Goal: Task Accomplishment & Management: Manage account settings

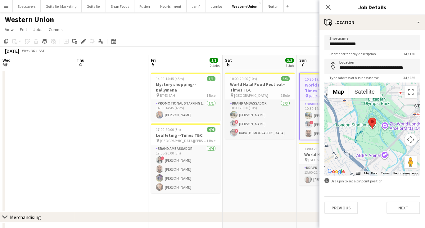
scroll to position [0, 196]
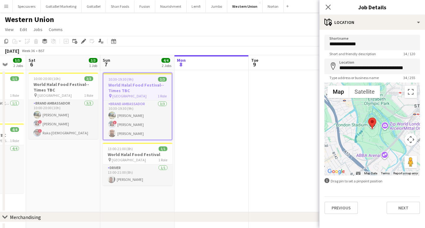
click at [245, 138] on app-date-cell at bounding box center [211, 141] width 74 height 142
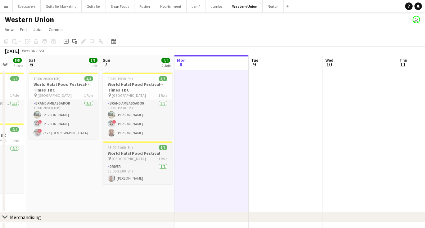
click at [138, 149] on div "13:00-21:00 (8h) 1/1" at bounding box center [137, 147] width 69 height 5
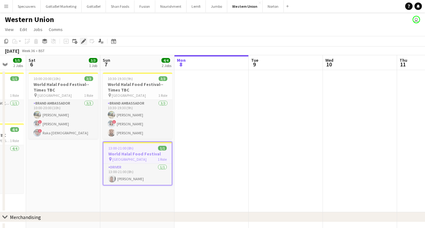
click at [85, 41] on icon "Edit" at bounding box center [83, 41] width 5 height 5
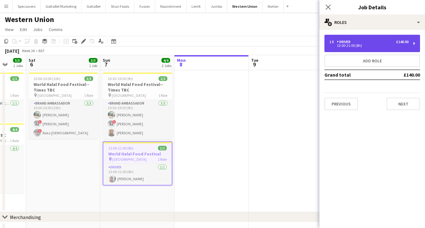
click at [354, 47] on div "13:00-21:00 (8h)" at bounding box center [368, 45] width 79 height 3
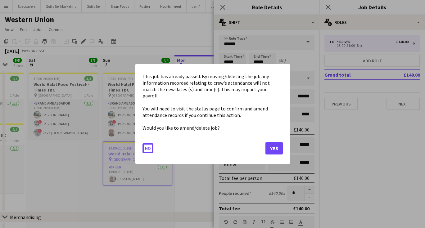
click at [274, 143] on button "Yes" at bounding box center [273, 148] width 17 height 12
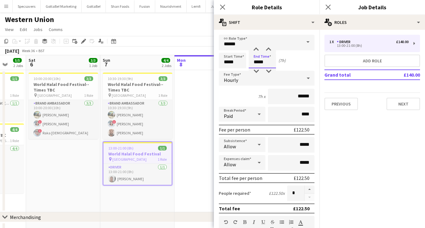
type input "*****"
click at [331, 7] on app-icon "Close pop-in" at bounding box center [328, 7] width 9 height 9
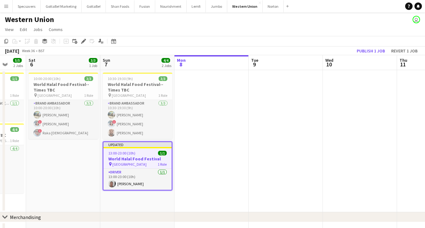
click at [324, 114] on app-date-cell at bounding box center [360, 141] width 74 height 142
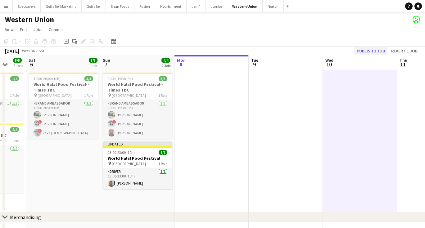
click at [374, 47] on button "Publish 1 job" at bounding box center [370, 51] width 33 height 8
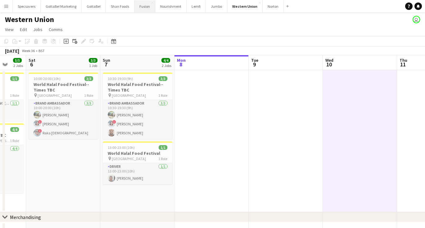
click at [144, 4] on button "Fusion Close" at bounding box center [144, 6] width 21 height 12
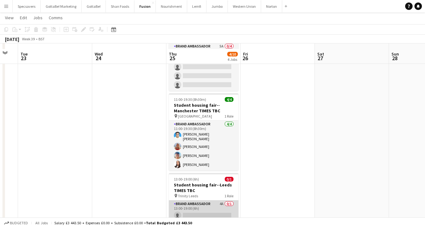
scroll to position [119, 0]
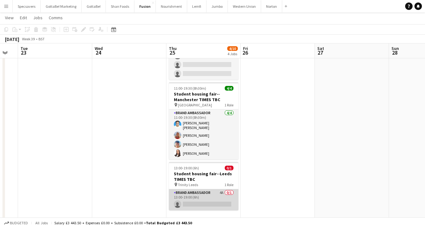
click at [213, 192] on app-card-role "Brand Ambassador 4A 0/1 13:00-19:00 (6h) single-neutral-actions" at bounding box center [203, 199] width 69 height 21
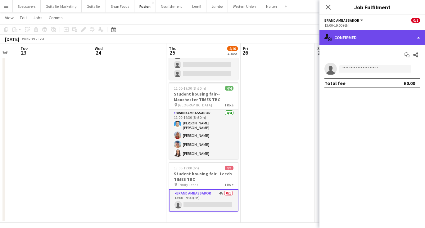
click at [377, 35] on div "single-neutral-actions-check-2 Confirmed" at bounding box center [371, 37] width 105 height 15
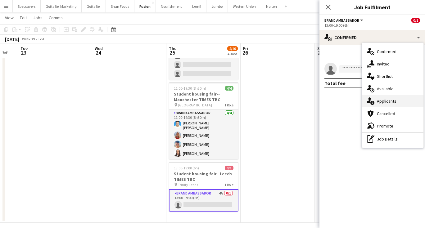
click at [380, 99] on span "Applicants" at bounding box center [387, 101] width 20 height 6
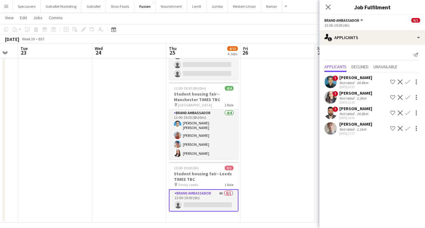
click at [349, 110] on div "[PERSON_NAME]" at bounding box center [355, 109] width 33 height 6
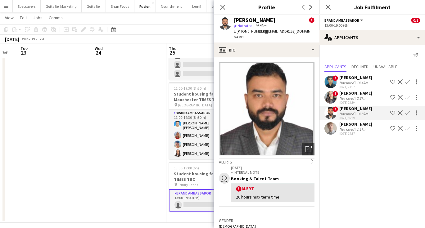
click at [358, 128] on div "1.1km" at bounding box center [361, 129] width 12 height 5
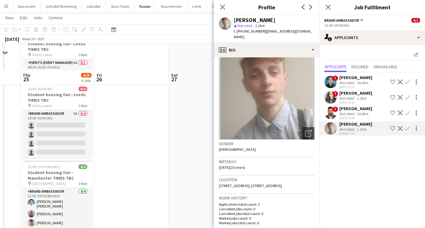
scroll to position [19, 0]
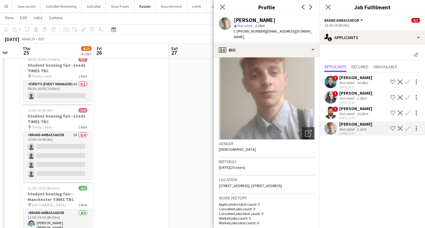
click at [138, 164] on app-date-cell at bounding box center [131, 187] width 74 height 272
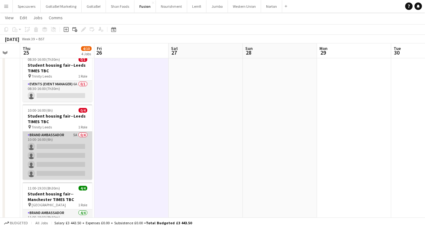
click at [58, 143] on app-card-role "Brand Ambassador 5A 0/4 10:00-16:00 (6h) single-neutral-actions single-neutral-…" at bounding box center [57, 156] width 69 height 48
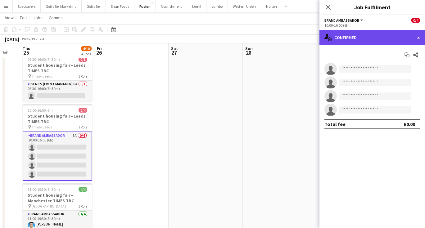
click at [377, 39] on div "single-neutral-actions-check-2 Confirmed" at bounding box center [371, 37] width 105 height 15
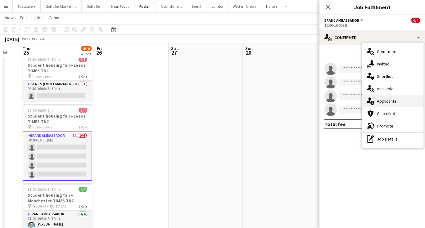
click at [383, 101] on span "Applicants" at bounding box center [387, 101] width 20 height 6
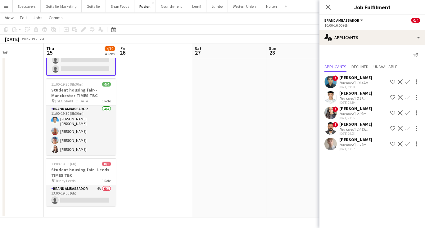
scroll to position [124, 0]
click at [85, 167] on h3 "Student housing fair--Leeds TIMES TBC" at bounding box center [80, 172] width 69 height 11
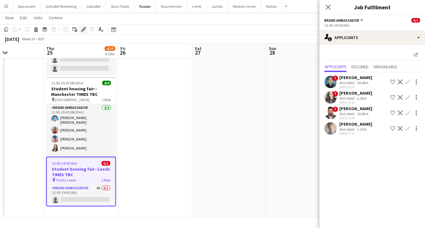
click at [82, 31] on icon "Edit" at bounding box center [83, 29] width 5 height 5
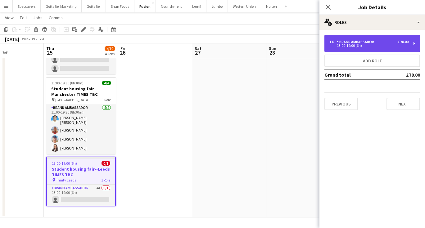
click at [392, 39] on div "1 x Brand Ambassador £78.00 13:00-19:00 (6h)" at bounding box center [372, 43] width 96 height 17
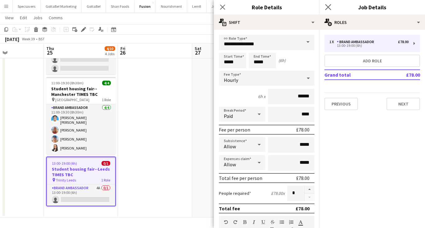
click at [326, 4] on app-icon "Close pop-in" at bounding box center [328, 7] width 9 height 9
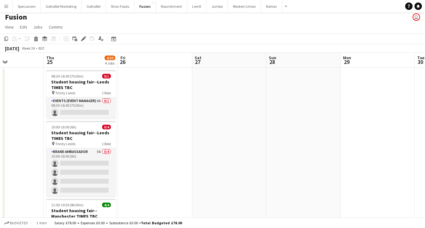
scroll to position [2, 0]
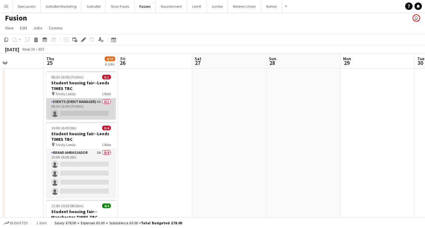
click at [96, 110] on app-card-role "Events (Event Manager) 6A 0/1 08:30-16:00 (7h30m) single-neutral-actions" at bounding box center [80, 108] width 69 height 21
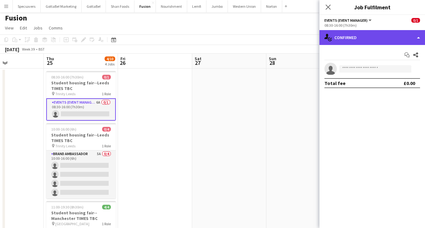
click at [401, 37] on div "single-neutral-actions-check-2 Confirmed" at bounding box center [371, 37] width 105 height 15
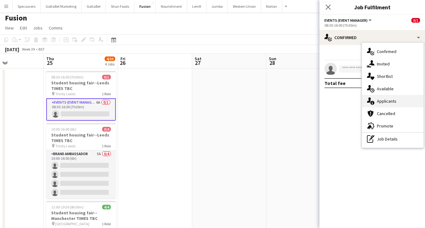
click at [390, 99] on span "Applicants" at bounding box center [387, 101] width 20 height 6
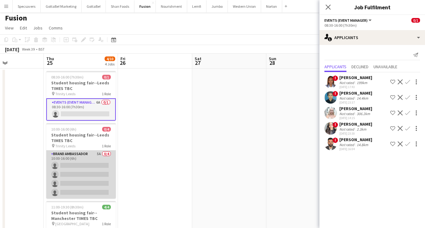
click at [97, 163] on app-card-role "Brand Ambassador 5A 0/4 10:00-16:00 (6h) single-neutral-actions single-neutral-…" at bounding box center [80, 174] width 69 height 48
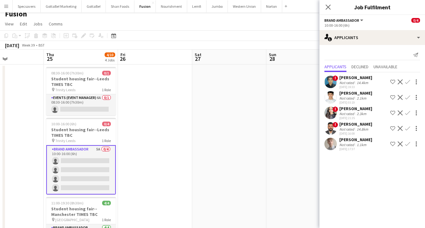
scroll to position [6, 0]
click at [144, 119] on app-date-cell at bounding box center [155, 200] width 74 height 272
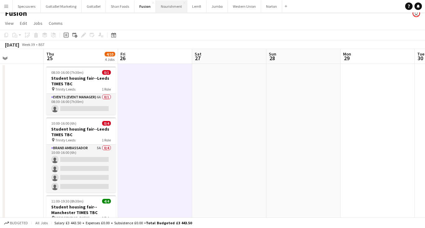
click at [165, 7] on button "Nourishment Close" at bounding box center [171, 6] width 31 height 12
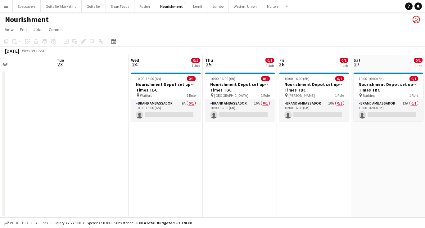
scroll to position [0, 266]
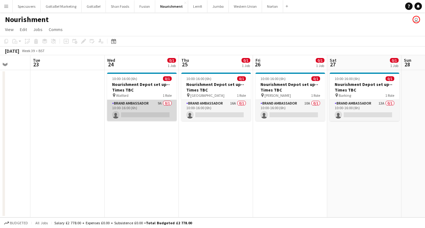
click at [127, 110] on app-card-role "Brand Ambassador 9A 0/1 10:00-16:00 (6h) single-neutral-actions" at bounding box center [141, 110] width 69 height 21
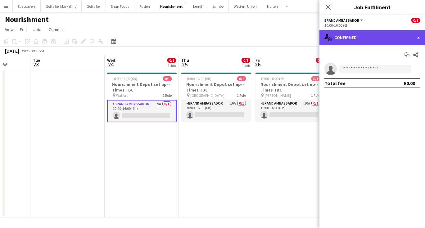
click at [366, 36] on div "single-neutral-actions-check-2 Confirmed" at bounding box center [371, 37] width 105 height 15
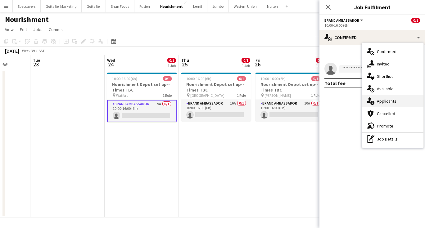
click at [394, 99] on span "Applicants" at bounding box center [387, 101] width 20 height 6
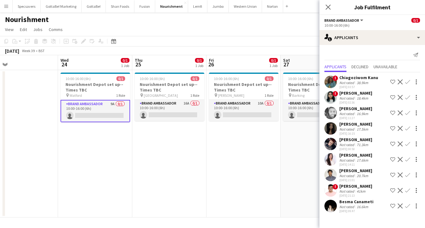
scroll to position [0, 241]
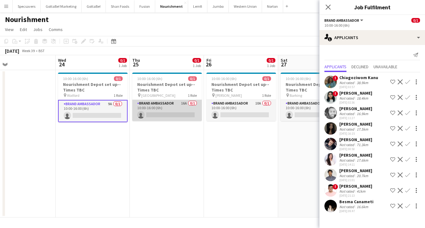
click at [150, 105] on app-card-role "Brand Ambassador 16A 0/1 10:00-16:00 (6h) single-neutral-actions" at bounding box center [166, 110] width 69 height 21
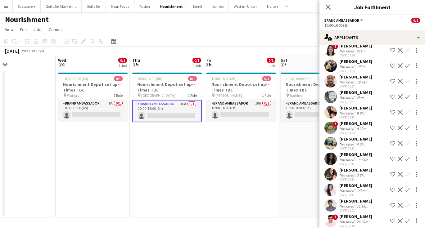
scroll to position [61, 0]
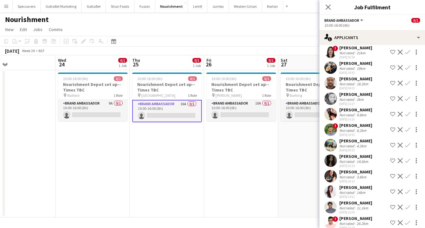
click at [347, 189] on div "[PERSON_NAME]" at bounding box center [355, 188] width 33 height 6
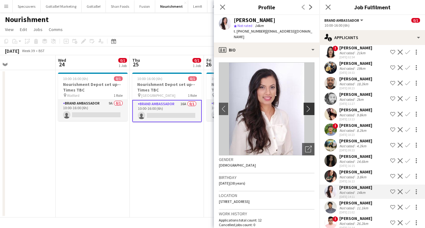
click at [310, 105] on app-icon "chevron-right" at bounding box center [310, 108] width 10 height 7
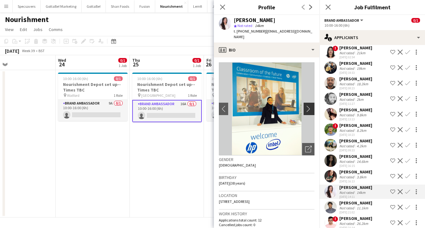
click at [310, 105] on app-icon "chevron-right" at bounding box center [310, 108] width 10 height 7
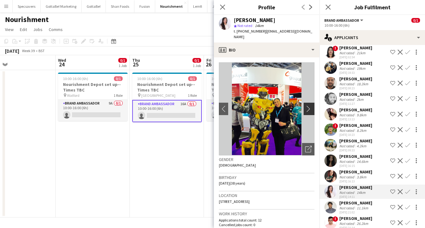
click at [310, 105] on app-icon "chevron-right" at bounding box center [310, 108] width 10 height 7
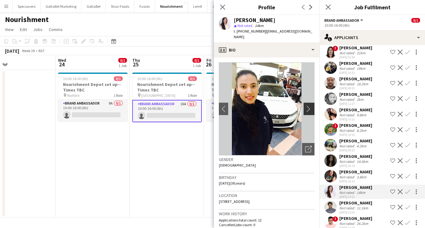
click at [310, 105] on app-icon "chevron-right" at bounding box center [310, 108] width 10 height 7
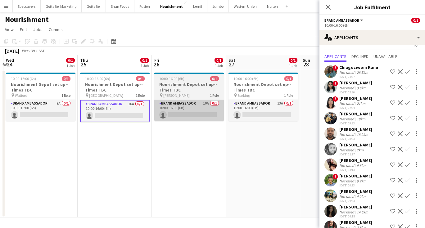
scroll to position [0, 220]
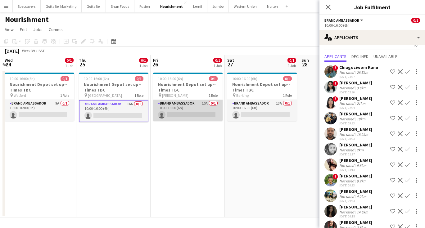
click at [174, 108] on app-card-role "Brand Ambassador 10A 0/1 10:00-16:00 (6h) single-neutral-actions" at bounding box center [187, 110] width 69 height 21
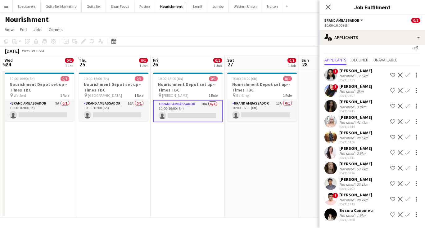
scroll to position [7, 0]
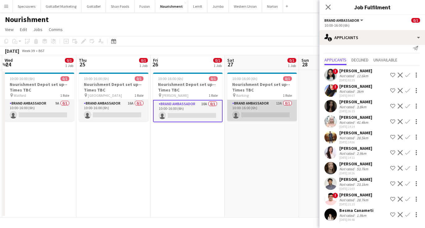
click at [270, 109] on app-card-role "Brand Ambassador 13A 0/1 10:00-16:00 (6h) single-neutral-actions" at bounding box center [261, 110] width 69 height 21
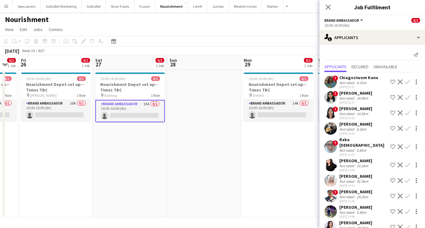
scroll to position [0, 204]
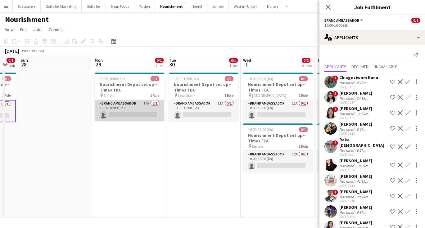
click at [120, 106] on app-card-role "Brand Ambassador 14A 0/1 10:00-16:00 (6h) single-neutral-actions" at bounding box center [129, 110] width 69 height 21
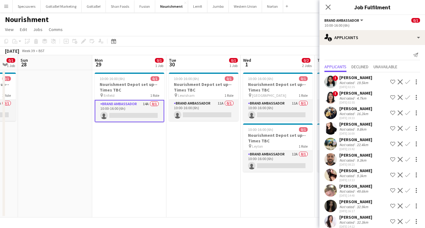
scroll to position [0, 0]
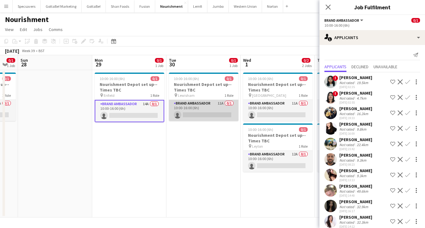
click at [213, 113] on app-card-role "Brand Ambassador 11A 0/1 10:00-16:00 (6h) single-neutral-actions" at bounding box center [203, 110] width 69 height 21
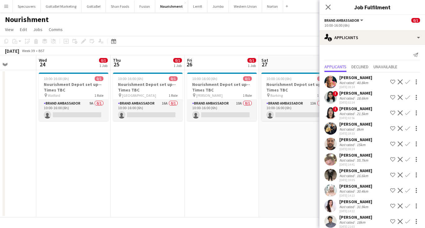
scroll to position [0, 183]
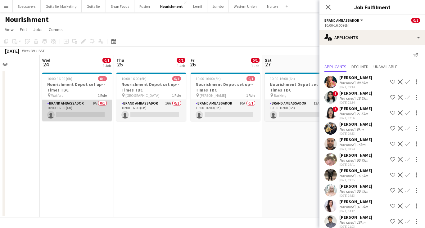
click at [77, 113] on app-card-role "Brand Ambassador 9A 0/1 10:00-16:00 (6h) single-neutral-actions" at bounding box center [76, 110] width 69 height 21
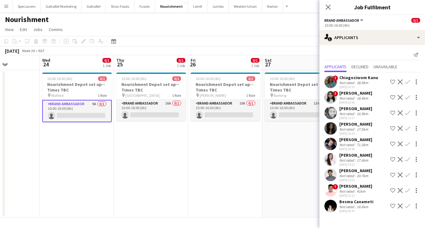
click at [361, 114] on div "16.9km" at bounding box center [362, 113] width 14 height 5
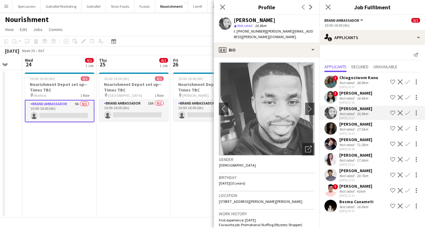
scroll to position [0, 201]
click at [310, 105] on app-icon "chevron-right" at bounding box center [310, 108] width 10 height 7
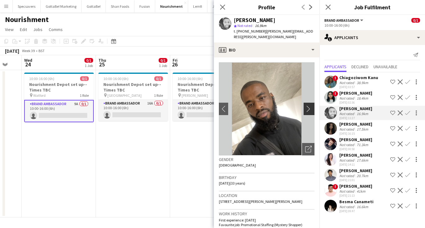
click at [310, 105] on app-icon "chevron-right" at bounding box center [310, 108] width 10 height 7
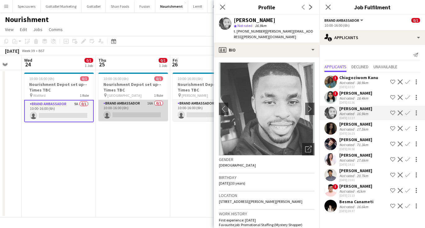
click at [129, 113] on app-card-role "Brand Ambassador 16A 0/1 10:00-16:00 (6h) single-neutral-actions" at bounding box center [132, 110] width 69 height 21
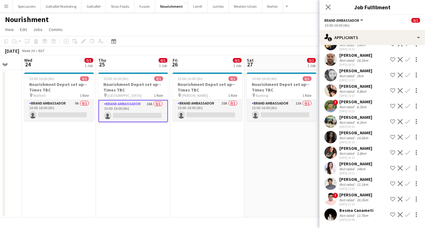
scroll to position [84, 0]
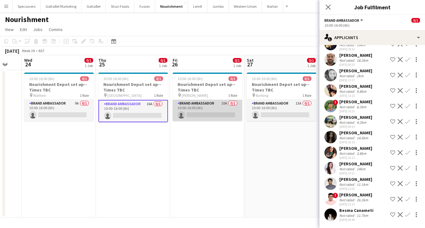
click at [222, 111] on app-card-role "Brand Ambassador 10A 0/1 10:00-16:00 (6h) single-neutral-actions" at bounding box center [206, 110] width 69 height 21
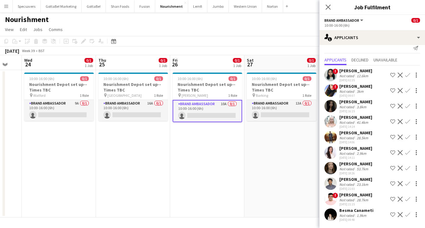
scroll to position [7, 0]
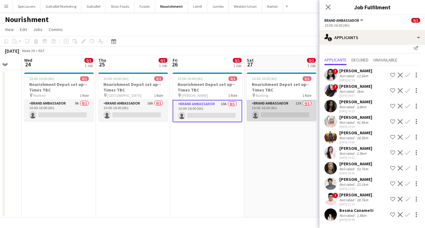
click at [264, 103] on app-card-role "Brand Ambassador 13A 0/1 10:00-16:00 (6h) single-neutral-actions" at bounding box center [281, 110] width 69 height 21
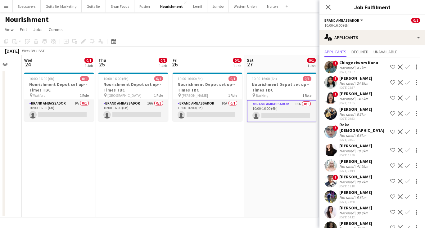
scroll to position [2, 0]
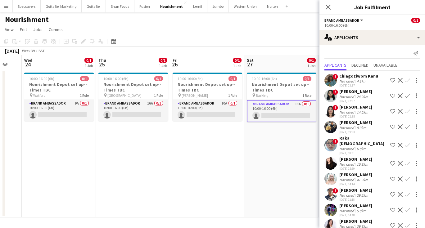
click at [275, 138] on app-date-cell "10:00-16:00 (6h) 0/1 Nourishment Depot set up--Times TBC pin Barking 1 Role Bra…" at bounding box center [281, 143] width 74 height 147
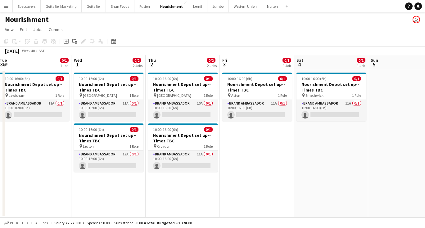
scroll to position [0, 150]
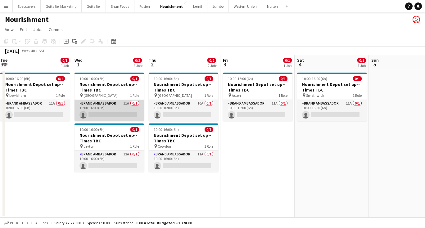
click at [107, 106] on app-card-role "Brand Ambassador 11A 0/1 10:00-16:00 (6h) single-neutral-actions" at bounding box center [108, 110] width 69 height 21
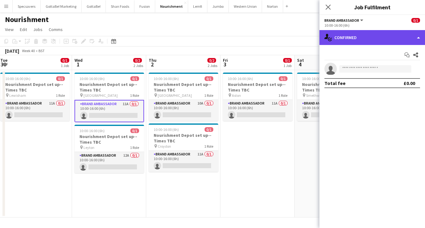
click at [370, 34] on div "single-neutral-actions-check-2 Confirmed" at bounding box center [371, 37] width 105 height 15
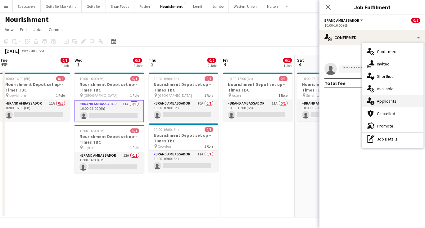
click at [382, 100] on span "Applicants" at bounding box center [387, 101] width 20 height 6
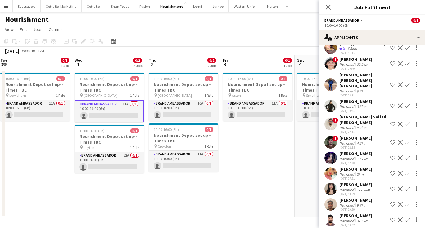
scroll to position [34, 0]
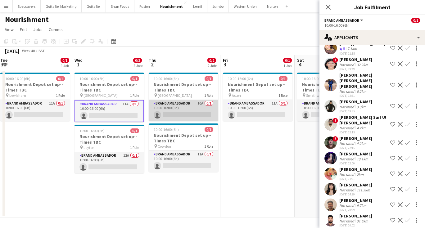
click at [174, 107] on app-card-role "Brand Ambassador 10A 0/1 10:00-16:00 (6h) single-neutral-actions" at bounding box center [183, 110] width 69 height 21
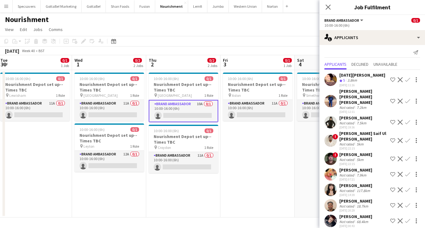
scroll to position [3, 0]
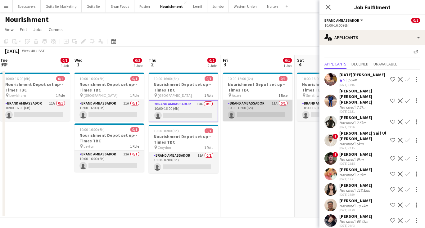
click at [257, 101] on app-card-role "Brand Ambassador 11A 0/1 10:00-16:00 (6h) single-neutral-actions" at bounding box center [257, 110] width 69 height 21
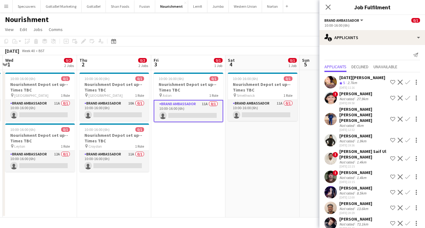
scroll to position [0, 227]
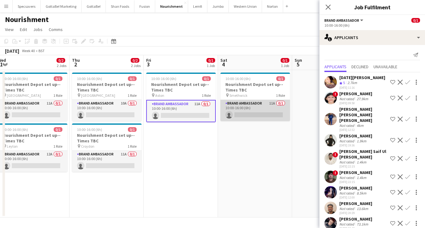
click at [262, 107] on app-card-role "Brand Ambassador 11A 0/1 10:00-16:00 (6h) single-neutral-actions" at bounding box center [254, 110] width 69 height 21
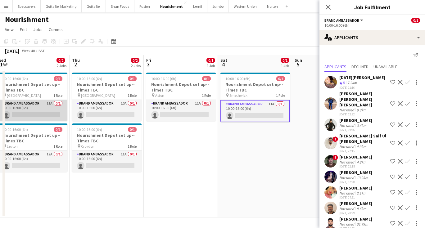
click at [53, 107] on app-card-role "Brand Ambassador 11A 0/1 10:00-16:00 (6h) single-neutral-actions" at bounding box center [32, 110] width 69 height 21
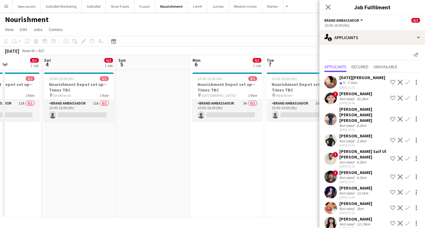
scroll to position [0, 262]
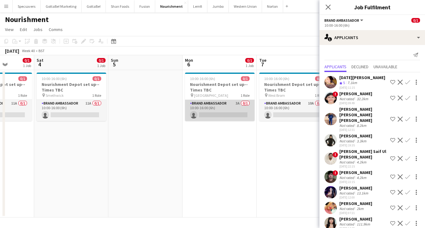
click at [219, 112] on app-card-role "Brand Ambassador 3A 0/1 10:00-16:00 (6h) single-neutral-actions" at bounding box center [219, 110] width 69 height 21
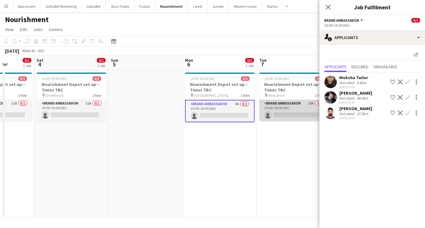
click at [284, 112] on app-card-role "Brand Ambassador 10A 0/1 10:00-16:00 (6h) single-neutral-actions" at bounding box center [293, 110] width 69 height 21
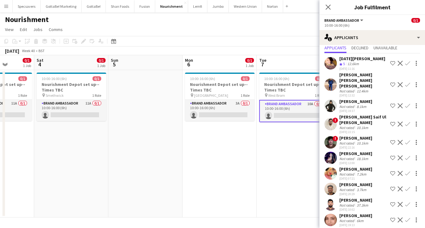
scroll to position [19, 0]
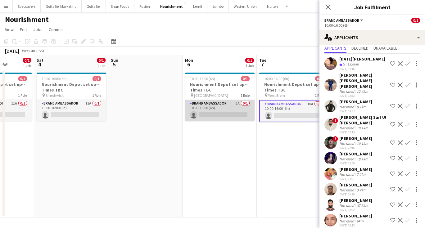
click at [231, 111] on app-card-role "Brand Ambassador 3A 0/1 10:00-16:00 (6h) single-neutral-actions" at bounding box center [219, 110] width 69 height 21
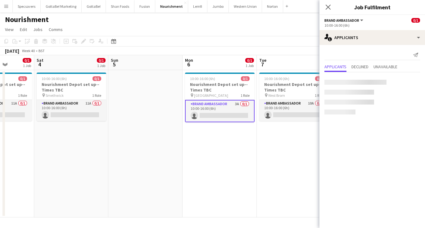
scroll to position [0, 0]
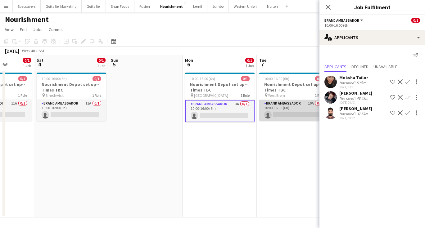
click at [293, 106] on app-card-role "Brand Ambassador 10A 0/1 10:00-16:00 (6h) single-neutral-actions" at bounding box center [293, 110] width 69 height 21
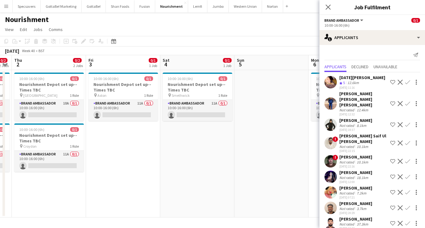
scroll to position [0, 136]
click at [141, 9] on button "Fusion Close" at bounding box center [144, 6] width 21 height 12
